Goal: Information Seeking & Learning: Learn about a topic

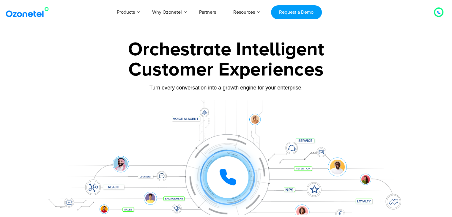
scroll to position [148, 0]
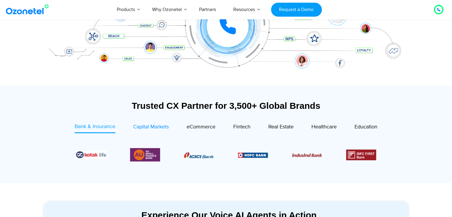
click at [158, 127] on span "Capital Markets" at bounding box center [151, 126] width 36 height 7
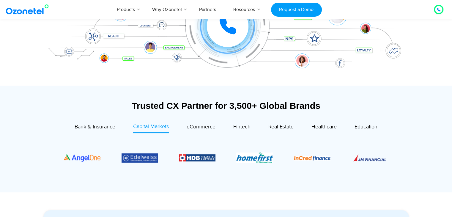
click at [185, 127] on div "eCommerce" at bounding box center [192, 128] width 47 height 10
click at [187, 127] on span "eCommerce" at bounding box center [200, 126] width 29 height 7
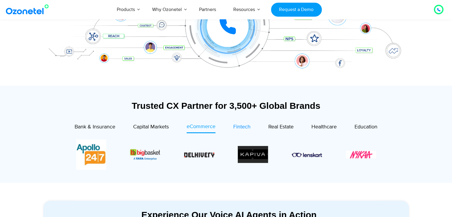
click at [244, 127] on span "Fintech" at bounding box center [241, 126] width 17 height 7
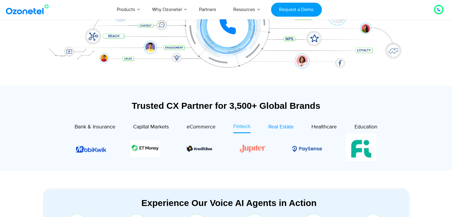
click at [275, 127] on span "Real Estate" at bounding box center [280, 126] width 25 height 7
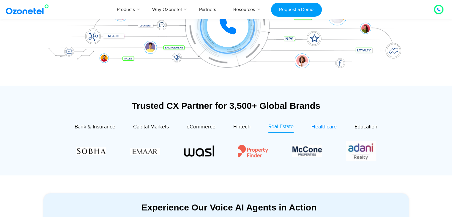
click at [317, 124] on span "Healthcare" at bounding box center [323, 126] width 25 height 7
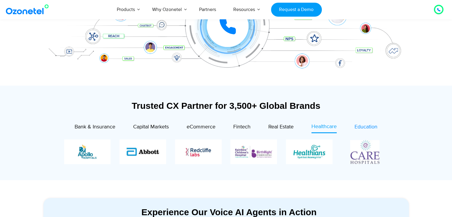
click at [360, 124] on span "Education" at bounding box center [365, 126] width 23 height 7
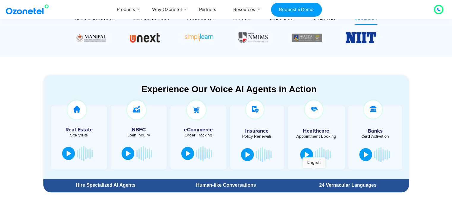
scroll to position [267, 0]
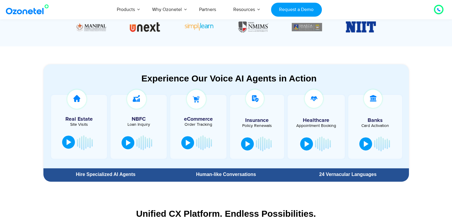
click at [69, 140] on div at bounding box center [68, 142] width 5 height 6
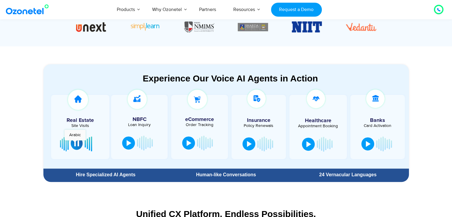
click at [75, 143] on div at bounding box center [76, 143] width 5 height 6
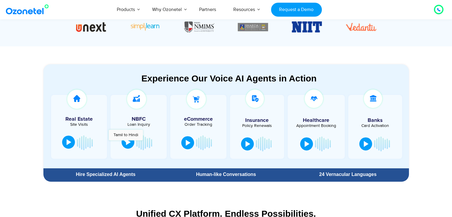
click at [126, 143] on div at bounding box center [128, 142] width 5 height 6
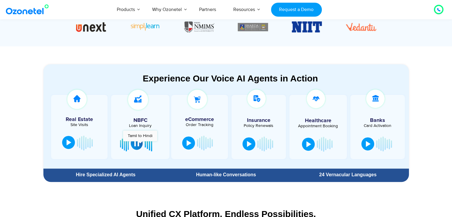
click at [140, 144] on button at bounding box center [137, 143] width 12 height 13
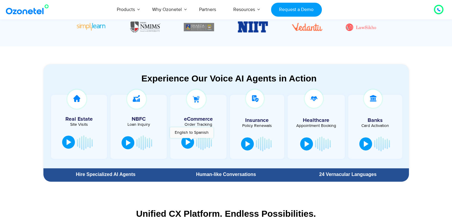
click at [189, 141] on div at bounding box center [188, 142] width 5 height 6
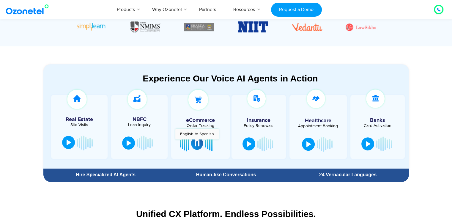
click at [197, 142] on div at bounding box center [196, 143] width 5 height 6
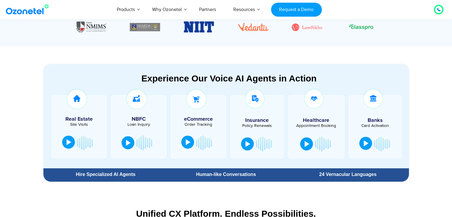
click at [367, 146] on button at bounding box center [365, 143] width 13 height 13
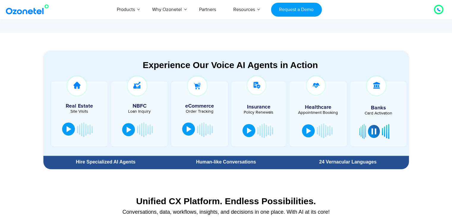
scroll to position [297, 0]
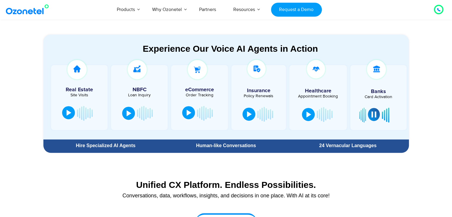
click at [371, 120] on button at bounding box center [374, 114] width 12 height 13
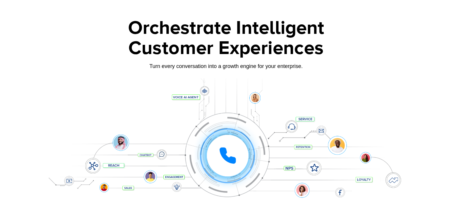
scroll to position [0, 0]
